Goal: Task Accomplishment & Management: Complete application form

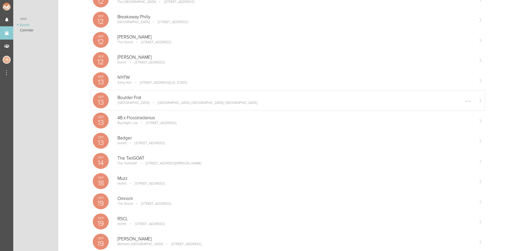
scroll to position [133, 0]
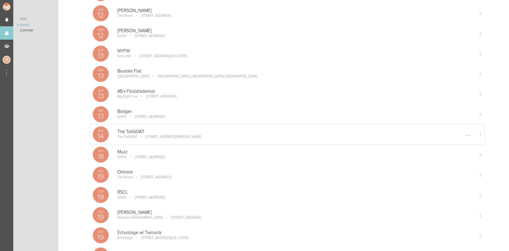
click at [131, 137] on p "The TailGOAT" at bounding box center [128, 137] width 20 height 4
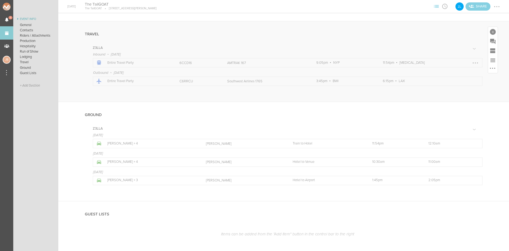
scroll to position [636, 0]
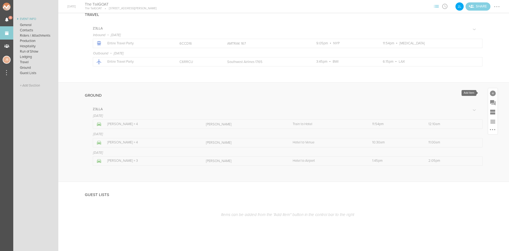
click at [490, 93] on div at bounding box center [493, 93] width 6 height 6
click at [487, 138] on icon at bounding box center [486, 139] width 11 height 11
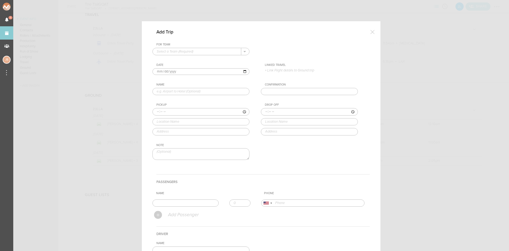
click at [186, 52] on input "text" at bounding box center [197, 51] width 89 height 7
click at [188, 58] on p "Z3LLA" at bounding box center [201, 59] width 89 height 9
type input "Z3LLA"
click at [174, 92] on input "text" at bounding box center [201, 91] width 97 height 7
type input "Venue to Hotel"
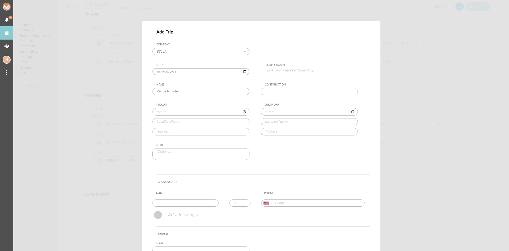
click at [154, 110] on input "time" at bounding box center [201, 111] width 97 height 7
type input "16:30"
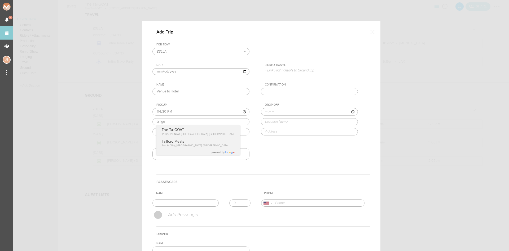
click at [186, 131] on div "Pickup 16:30 tailgo The TailGOAT Russell St Service Road, Baltimore, MD, USA Ta…" at bounding box center [207, 119] width 108 height 32
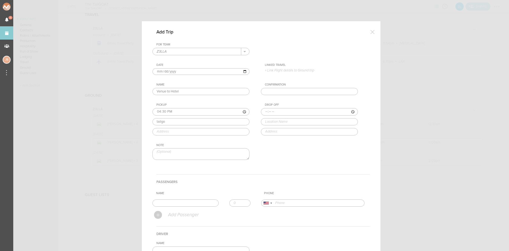
type input "The TailGOAT"
type input "1310 Russell St Service Rd, Baltimore, MD 21230, USA"
click at [264, 111] on input "time" at bounding box center [309, 111] width 97 height 7
type input "16:40"
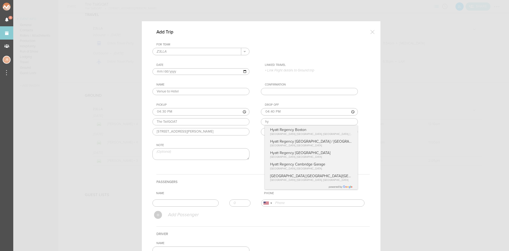
type input "h"
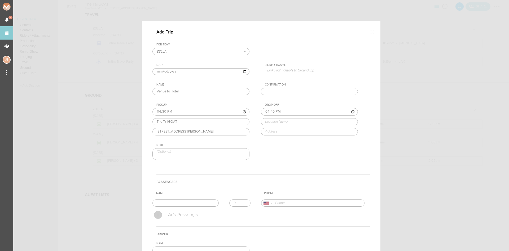
click at [280, 123] on input "text" at bounding box center [309, 121] width 97 height 7
click at [285, 131] on div "Drop Off 16:40 hyatt regency inn Hyatt Regency Baltimore Inner Harbor Light Str…" at bounding box center [315, 119] width 108 height 32
type input "Hyatt Regency Baltimore Inner Harbor"
type input "300 Light St, Baltimore, MD 21202, USA"
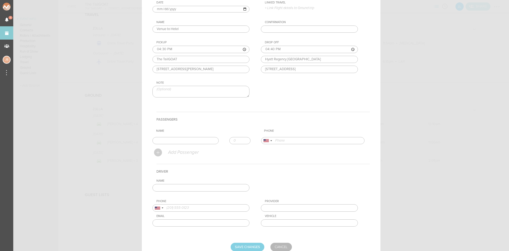
scroll to position [80, 0]
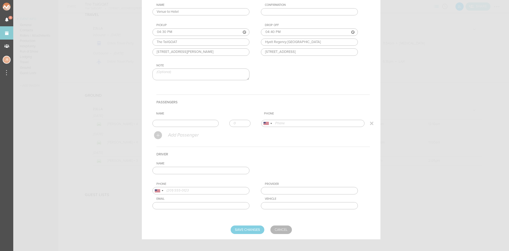
click at [162, 122] on input "text" at bounding box center [186, 123] width 66 height 7
type input "Julia Seeley"
type input "16109553851"
drag, startPoint x: 166, startPoint y: 133, endPoint x: 215, endPoint y: 128, distance: 49.6
click at [166, 133] on form "For Team Z3LLA + Add New Team Z3LLA . Z3LLA Date 2025-09-14 Linked Travel 9/15 …" at bounding box center [262, 98] width 218 height 271
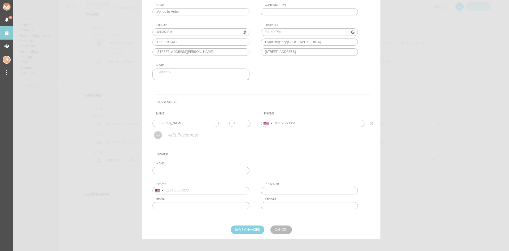
click at [242, 123] on input "1" at bounding box center [240, 123] width 21 height 7
click at [242, 123] on input "2" at bounding box center [240, 123] width 21 height 7
type input "3"
click at [242, 123] on input "3" at bounding box center [240, 123] width 21 height 7
click at [225, 169] on input "text" at bounding box center [201, 170] width 97 height 7
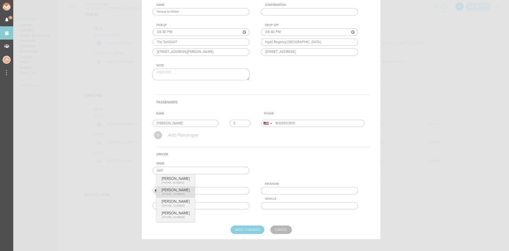
type input "Japneet Singh"
type input "14438392667"
click at [173, 195] on div "Name Japneet Singh Japneet Singh +1 (443) 839-2667 Japneet Singh +1 (443) 839-2…" at bounding box center [262, 190] width 218 height 56
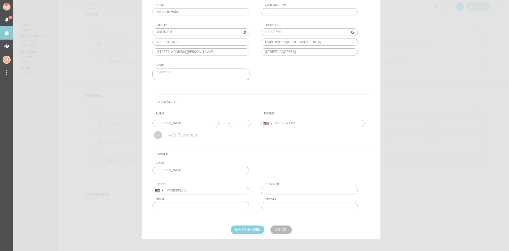
click at [246, 222] on form "For Team Z3LLA + Add New Team Z3LLA . Z3LLA Date 2025-09-14 Linked Travel 9/15 …" at bounding box center [262, 98] width 218 height 271
click at [248, 231] on input "Save Changes" at bounding box center [248, 229] width 34 height 8
type input "Saving..."
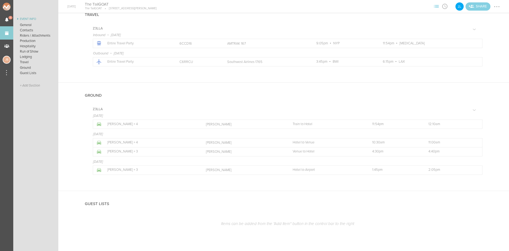
click at [499, 6] on div at bounding box center [497, 6] width 8 height 8
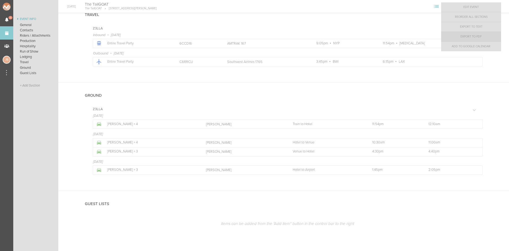
click at [485, 34] on link "Export to PDF" at bounding box center [472, 37] width 60 height 10
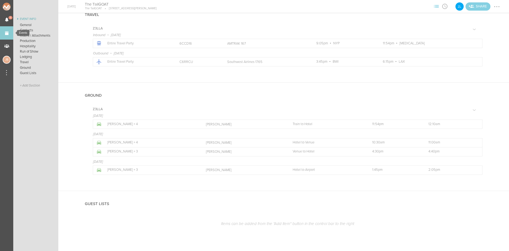
click at [8, 33] on link "Events" at bounding box center [6, 32] width 13 height 13
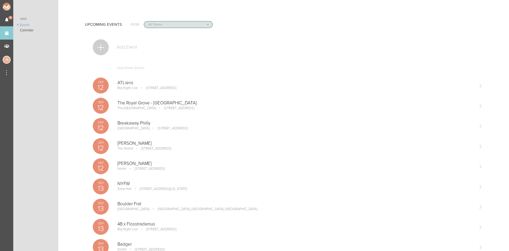
click at [167, 25] on select "All Teams Jakeshore Breakbomb bsmnt [PERSON_NAME] Z3LLA FWD [PERSON_NAME] Fire …" at bounding box center [178, 24] width 68 height 6
select select "1790"
click at [144, 21] on select "All Teams Jakeshore Breakbomb bsmnt [PERSON_NAME] Z3LLA FWD [PERSON_NAME] Fire …" at bounding box center [178, 24] width 68 height 6
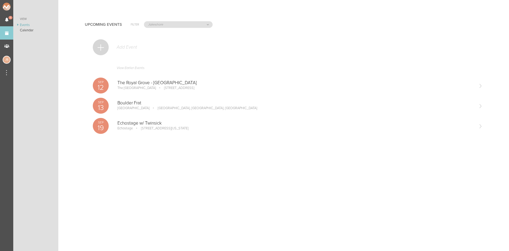
click at [102, 47] on div at bounding box center [101, 47] width 16 height 16
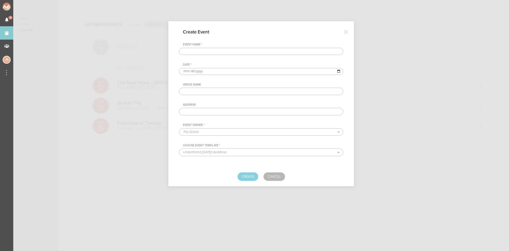
click at [204, 52] on input "text" at bounding box center [261, 51] width 165 height 7
type input "Breakaway Carolina"
click at [188, 70] on input "date" at bounding box center [261, 71] width 165 height 7
type input "2025-09-27"
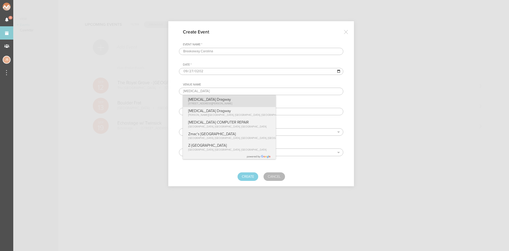
click at [196, 103] on span "6570 Bruton Smith Blvd, Concord, NC 28027, USA" at bounding box center [210, 103] width 44 height 3
type input "zMAX Dragway"
type input "6570 Bruton Smith Blvd, Concord, NC 28027, USA"
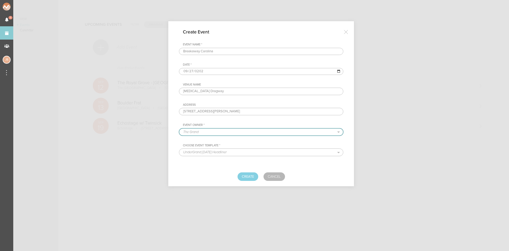
click at [223, 132] on select "The Grand Shrine Boat Cruise Summer Series Black Caviar Mémoire Big Night Live …" at bounding box center [261, 131] width 164 height 7
select select "1790"
click at [179, 128] on select "The Grand Shrine Boat Cruise Summer Series Black Caviar Mémoire Big Night Live …" at bounding box center [261, 131] width 164 height 7
select select "1520"
click at [252, 177] on button "Create" at bounding box center [248, 176] width 21 height 8
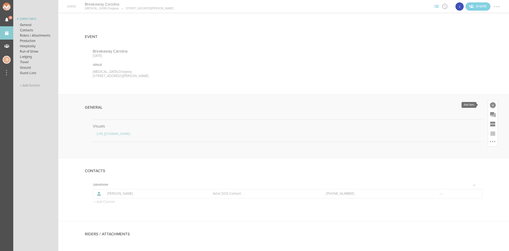
click at [490, 104] on div at bounding box center [493, 105] width 6 height 6
click at [414, 188] on icon at bounding box center [419, 186] width 11 height 11
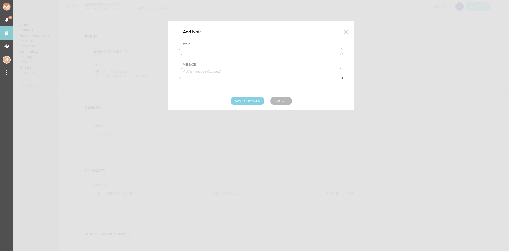
click at [239, 55] on input "text" at bounding box center [261, 51] width 165 height 7
type input "Travel Party"
click at [227, 70] on textarea at bounding box center [261, 73] width 165 height 11
type textarea "Jake Poliszczuk - Artist"
click at [241, 102] on input "Save Changes" at bounding box center [248, 101] width 34 height 8
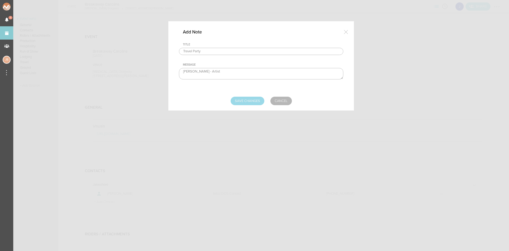
type input "Saving..."
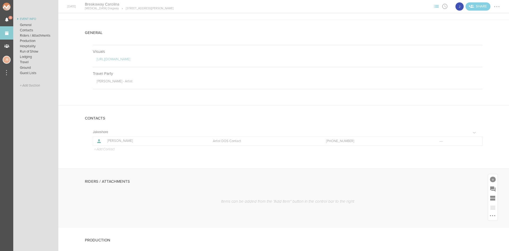
scroll to position [80, 0]
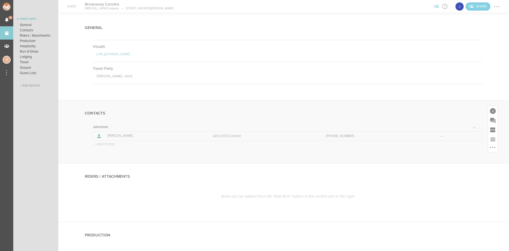
click at [103, 143] on p "+ Add Contact" at bounding box center [104, 144] width 21 height 4
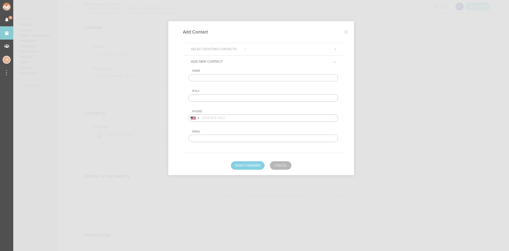
click at [212, 76] on input "text" at bounding box center [263, 77] width 150 height 7
type input "Daisy Moses"
click at [226, 97] on input "text" at bounding box center [263, 97] width 150 height 7
type input "Venue DOS Contact"
click at [243, 120] on input "tel" at bounding box center [263, 117] width 150 height 7
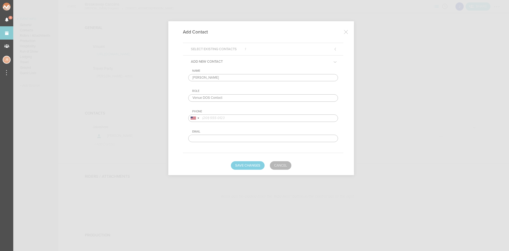
paste input "(831) 917 - 5872"
type input "(831) 917 - 5872"
click at [256, 165] on button "Save Changes" at bounding box center [248, 165] width 34 height 8
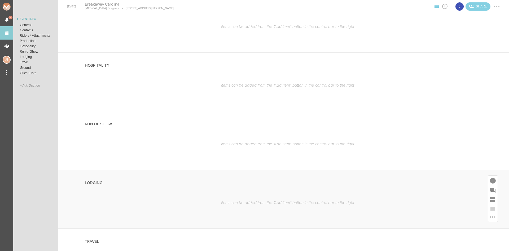
scroll to position [292, 0]
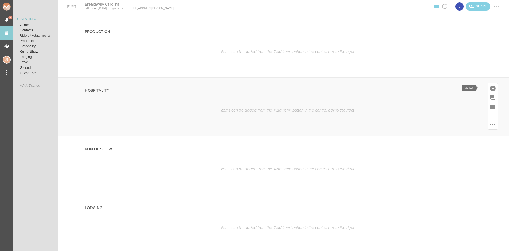
click at [492, 85] on div at bounding box center [493, 88] width 10 height 10
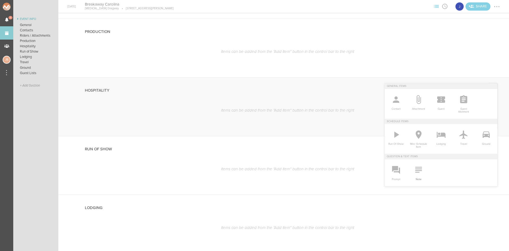
drag, startPoint x: 417, startPoint y: 172, endPoint x: 351, endPoint y: 113, distance: 88.5
click at [417, 172] on icon at bounding box center [419, 169] width 11 height 11
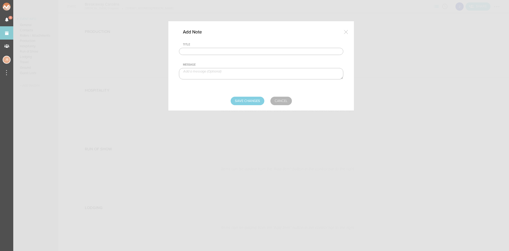
click at [253, 50] on input "text" at bounding box center [261, 51] width 165 height 7
type input "Green Room"
click at [227, 74] on textarea at bounding box center [261, 73] width 165 height 11
paste textarea "You will have a shared green room.Green rooms are located backstage in the comp…"
type textarea "You will have a shared green room.Green rooms are located backstage in the comp…"
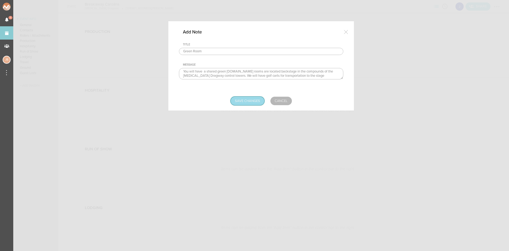
click at [246, 101] on input "Save Changes" at bounding box center [248, 101] width 34 height 8
type input "Saving..."
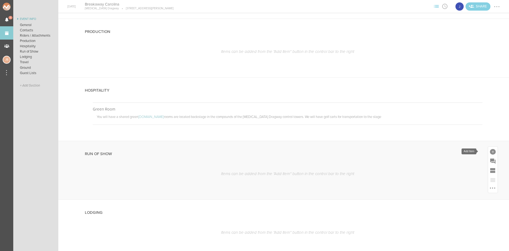
click at [490, 151] on div at bounding box center [493, 152] width 6 height 6
click at [398, 196] on link "Run Of Show" at bounding box center [396, 200] width 23 height 27
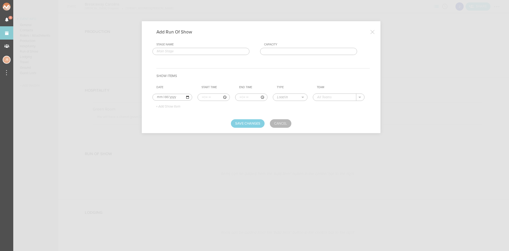
click at [175, 53] on input "text" at bounding box center [201, 51] width 97 height 7
type input "Launch Pad"
click at [201, 97] on input "time" at bounding box center [214, 96] width 32 height 7
type input "15:00"
select select "Doors"
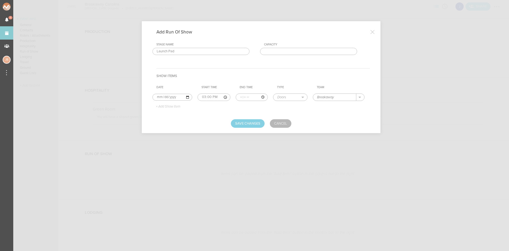
type input "Breakaway"
click at [175, 107] on p "+ Add Show Item" at bounding box center [166, 107] width 28 height 4
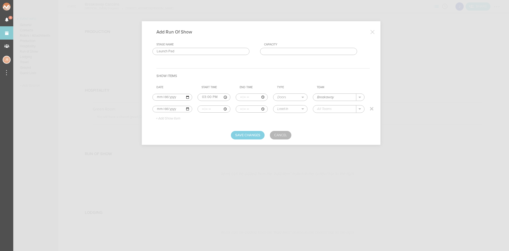
click at [198, 110] on input "time" at bounding box center [214, 108] width 33 height 7
type input "16:40"
type input "17:30"
select select "Set Time"
type input "me + u"
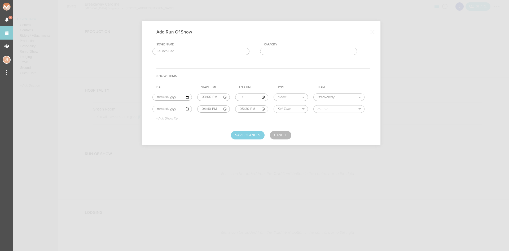
click at [176, 116] on p "+ Add Show Item" at bounding box center [166, 118] width 28 height 4
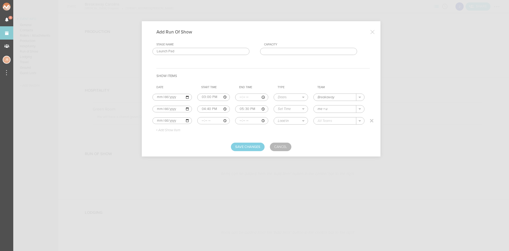
click at [199, 122] on input "time" at bounding box center [213, 120] width 33 height 7
type input "17:35"
type input "18:25"
select select "Set Time"
click at [324, 126] on div "Jakeshore" at bounding box center [331, 128] width 27 height 9
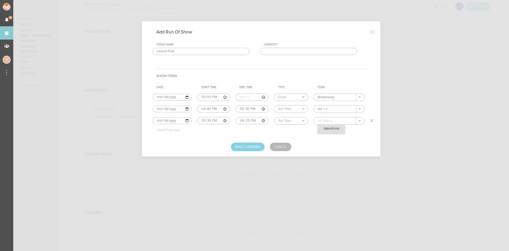
type input "Jakeshore"
click at [180, 129] on p "+ Add Show Item" at bounding box center [166, 130] width 28 height 4
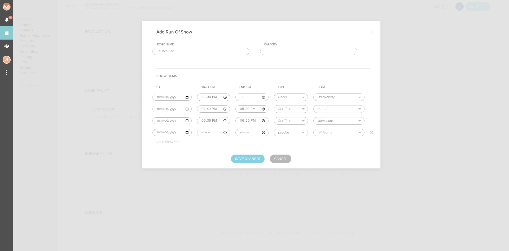
click at [199, 133] on input "time" at bounding box center [213, 132] width 33 height 7
type input "18:30"
type input "19:30"
select select "Set Time"
type input "Lavern"
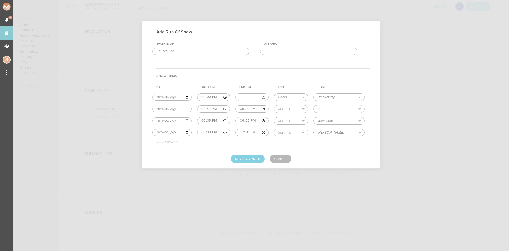
click at [178, 142] on p "+ Add Show Item" at bounding box center [166, 142] width 28 height 4
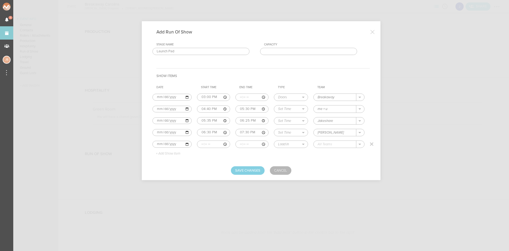
click at [201, 145] on input "time" at bounding box center [213, 143] width 33 height 7
type input "19:35"
type input "20:35"
select select "Set Time"
type input "Wuki"
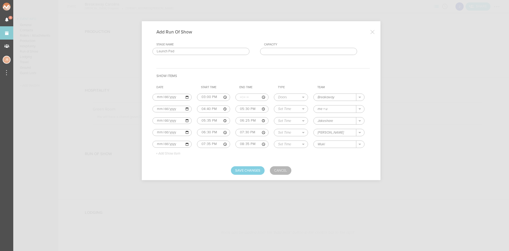
click at [173, 153] on p "+ Add Show Item" at bounding box center [166, 154] width 28 height 4
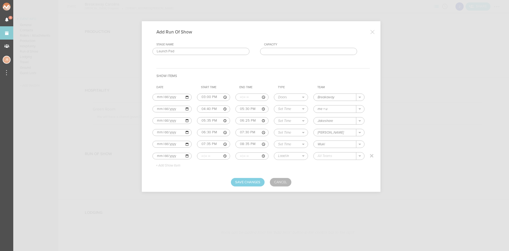
click at [201, 155] on input "time" at bounding box center [213, 155] width 33 height 7
type input "20:40"
type input "21:40"
select select "Set Time"
type input "DOD"
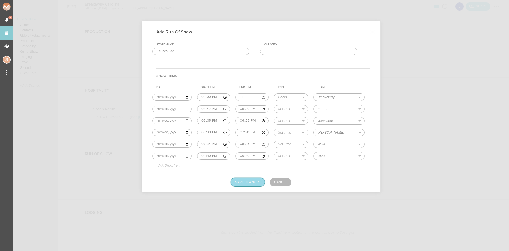
click at [247, 183] on button "Save Changes" at bounding box center [248, 182] width 34 height 8
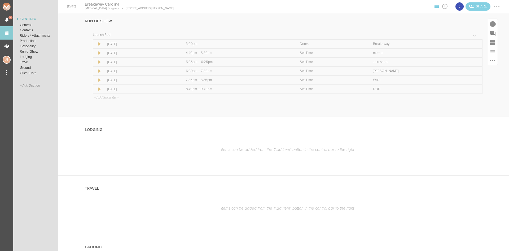
scroll to position [318, 0]
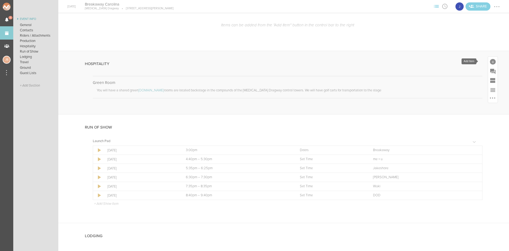
click at [490, 61] on div at bounding box center [493, 62] width 6 height 6
click at [416, 142] on icon at bounding box center [419, 143] width 11 height 11
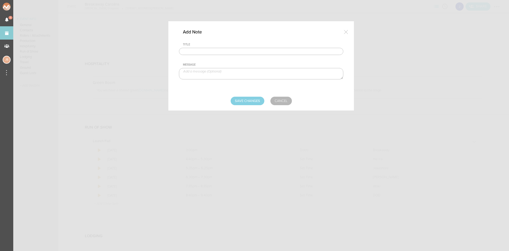
click at [252, 50] on input "text" at bounding box center [261, 51] width 165 height 7
type input "Catering"
click at [221, 75] on textarea at bounding box center [261, 73] width 165 height 11
paste textarea "We'll have 2 meals (12:30 - 2:30 PM and 5:30 - 8:30 PM) . The second section of…"
type textarea "We'll have 2 meals (12:30 - 2:30 PM and 5:30 - 8:30 PM) . The second section of…"
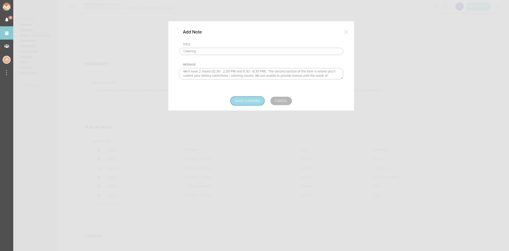
click at [251, 99] on input "Save Changes" at bounding box center [248, 101] width 34 height 8
type input "Saving..."
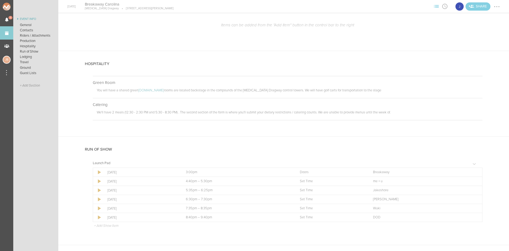
scroll to position [345, 0]
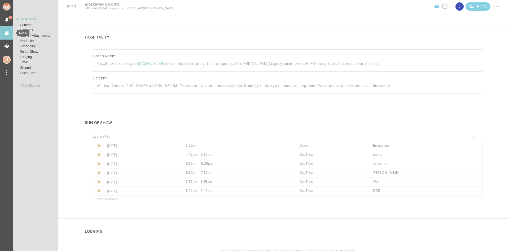
click at [8, 31] on link "Events" at bounding box center [6, 32] width 13 height 13
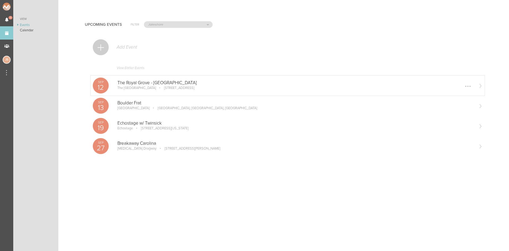
click at [139, 90] on div "The Royal Grove - Lincoln [GEOGRAPHIC_DATA] [STREET_ADDRESS] Edit Remove" at bounding box center [296, 85] width 357 height 11
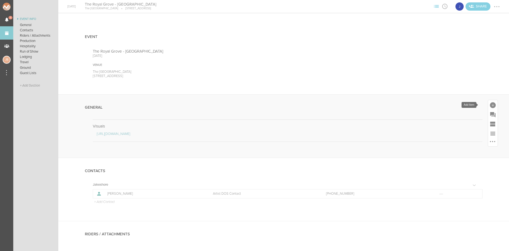
click at [490, 102] on div at bounding box center [493, 105] width 6 height 6
click at [416, 191] on icon at bounding box center [419, 186] width 11 height 11
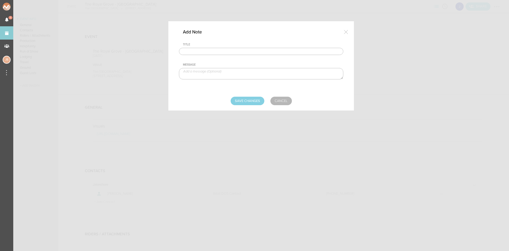
click at [246, 52] on input "text" at bounding box center [261, 51] width 165 height 7
drag, startPoint x: 279, startPoint y: 99, endPoint x: 288, endPoint y: 99, distance: 8.8
click at [279, 99] on link "Cancel" at bounding box center [281, 101] width 21 height 8
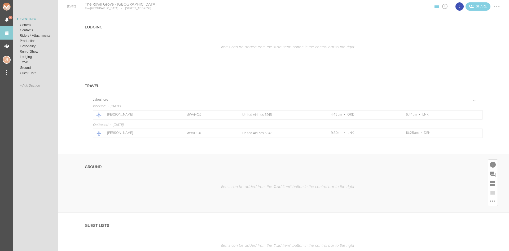
scroll to position [451, 0]
